Goal: Task Accomplishment & Management: Use online tool/utility

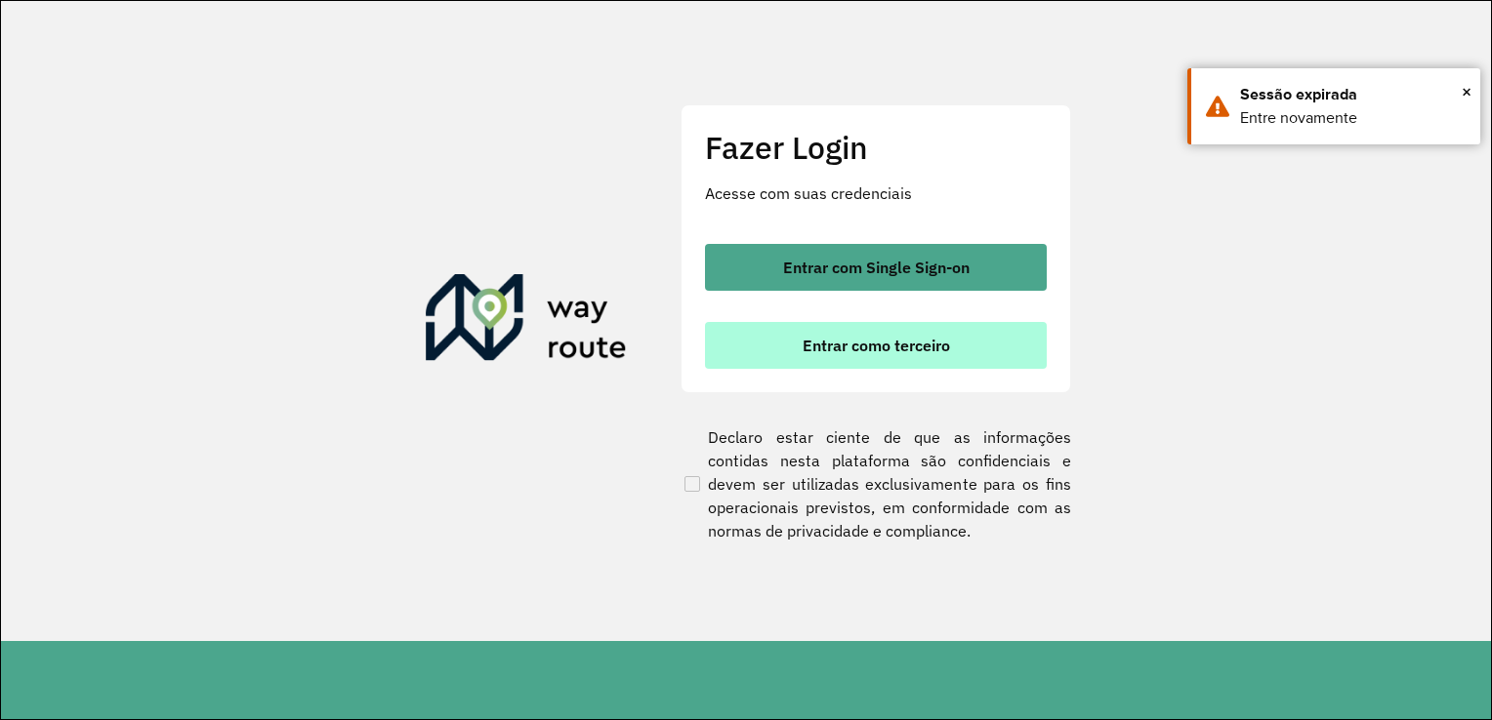
click at [836, 353] on span "Entrar como terceiro" at bounding box center [875, 346] width 147 height 16
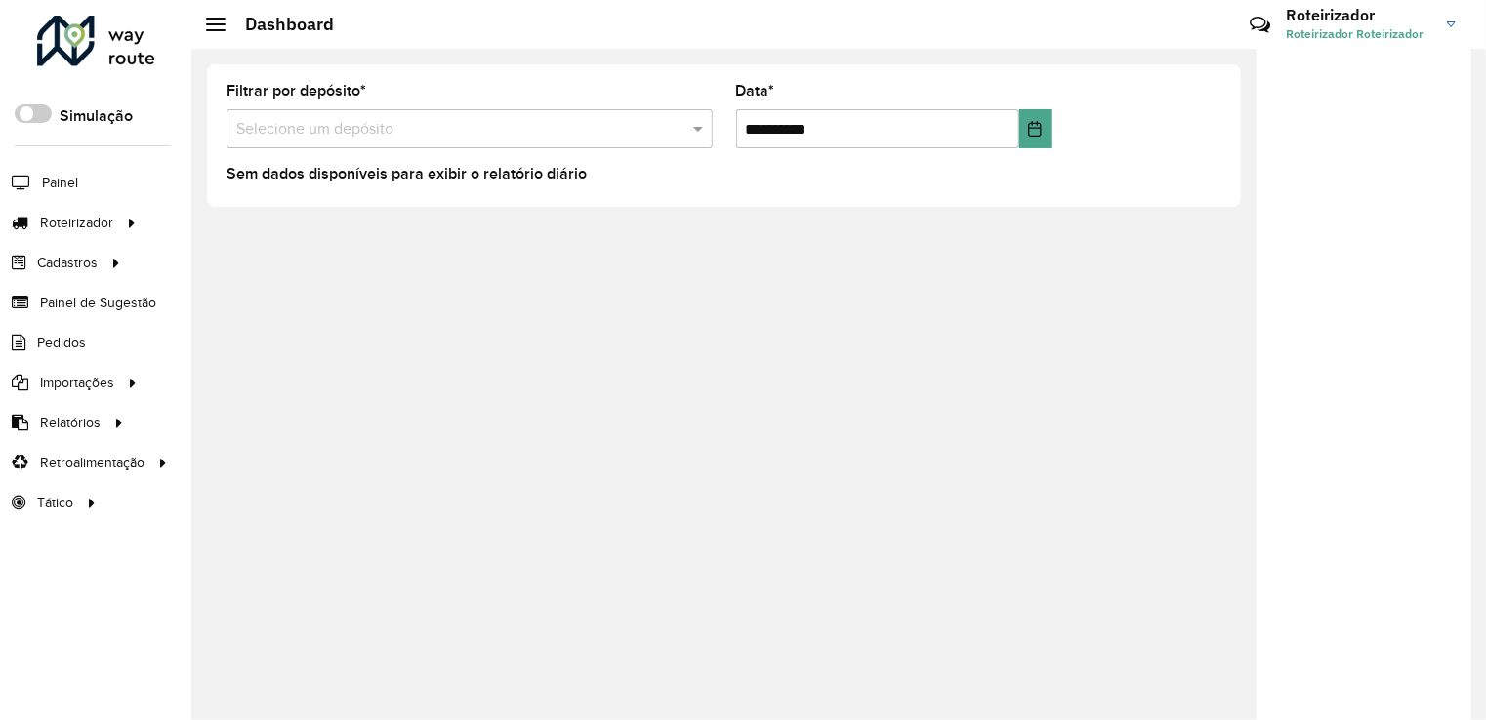
click at [296, 131] on input "text" at bounding box center [450, 129] width 428 height 23
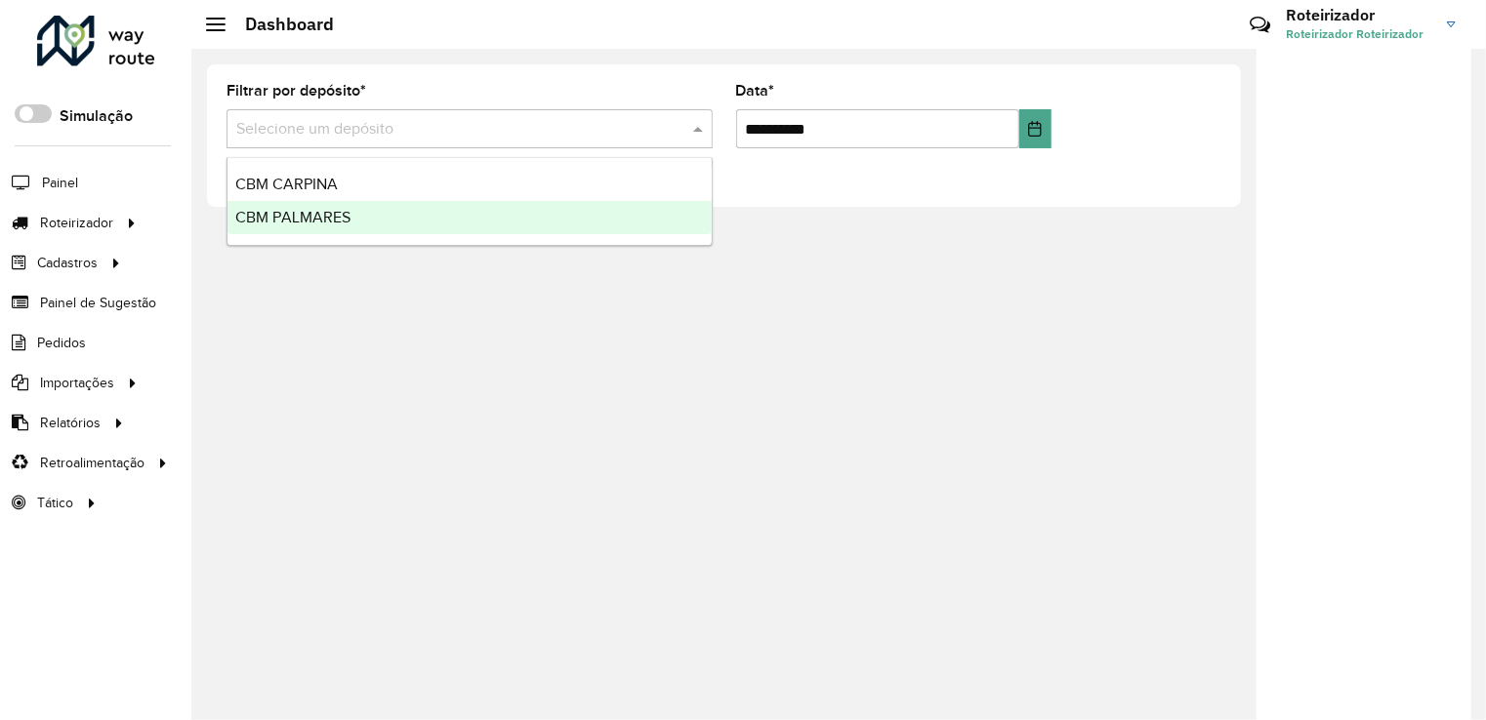
click at [310, 228] on div "CBM PALMARES" at bounding box center [469, 217] width 484 height 33
